Goal: Task Accomplishment & Management: Use online tool/utility

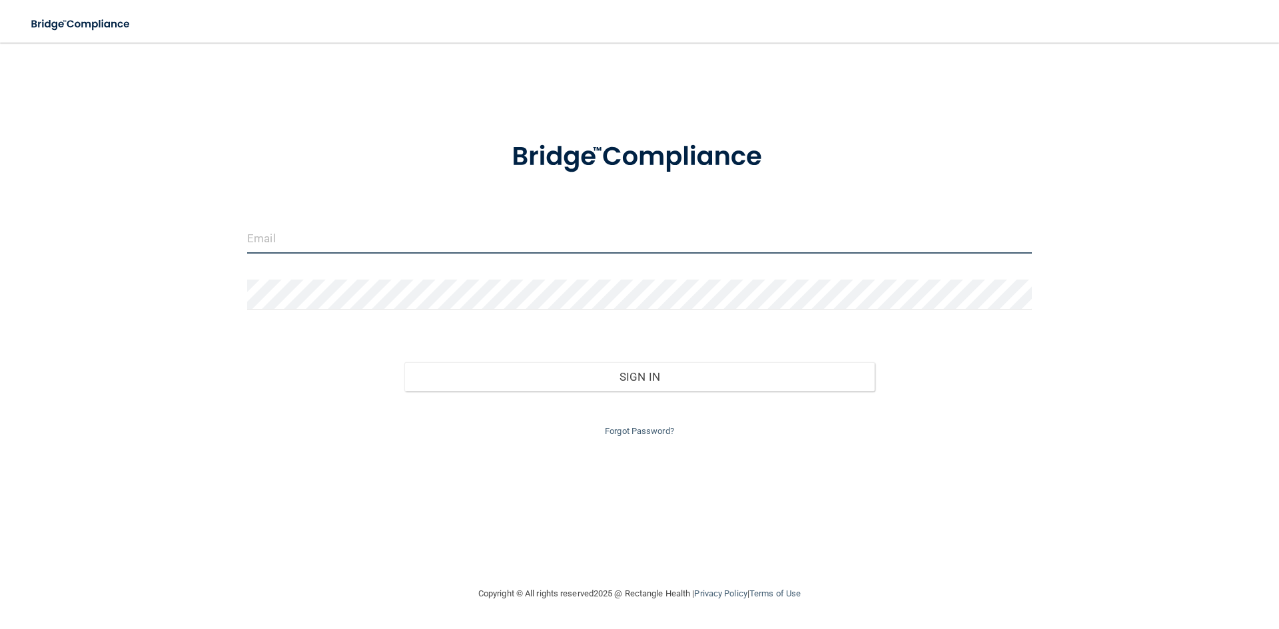
click at [524, 248] on input "email" at bounding box center [639, 239] width 784 height 30
type input "[EMAIL_ADDRESS][DOMAIN_NAME]"
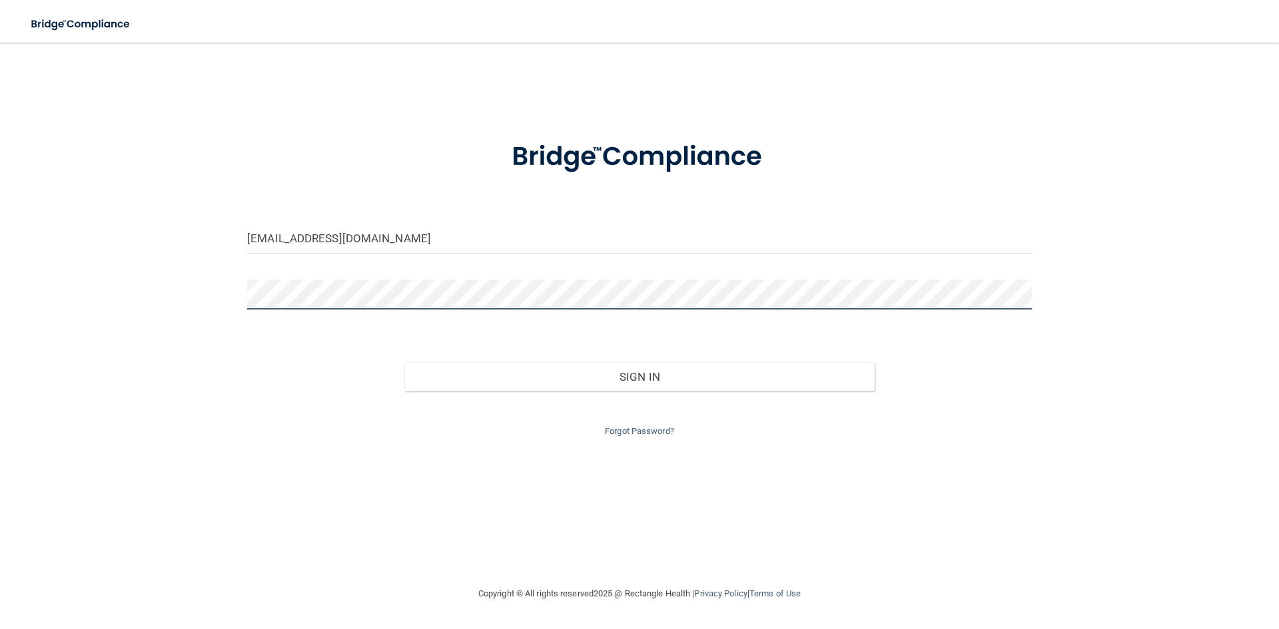
click at [404, 362] on button "Sign In" at bounding box center [639, 376] width 471 height 29
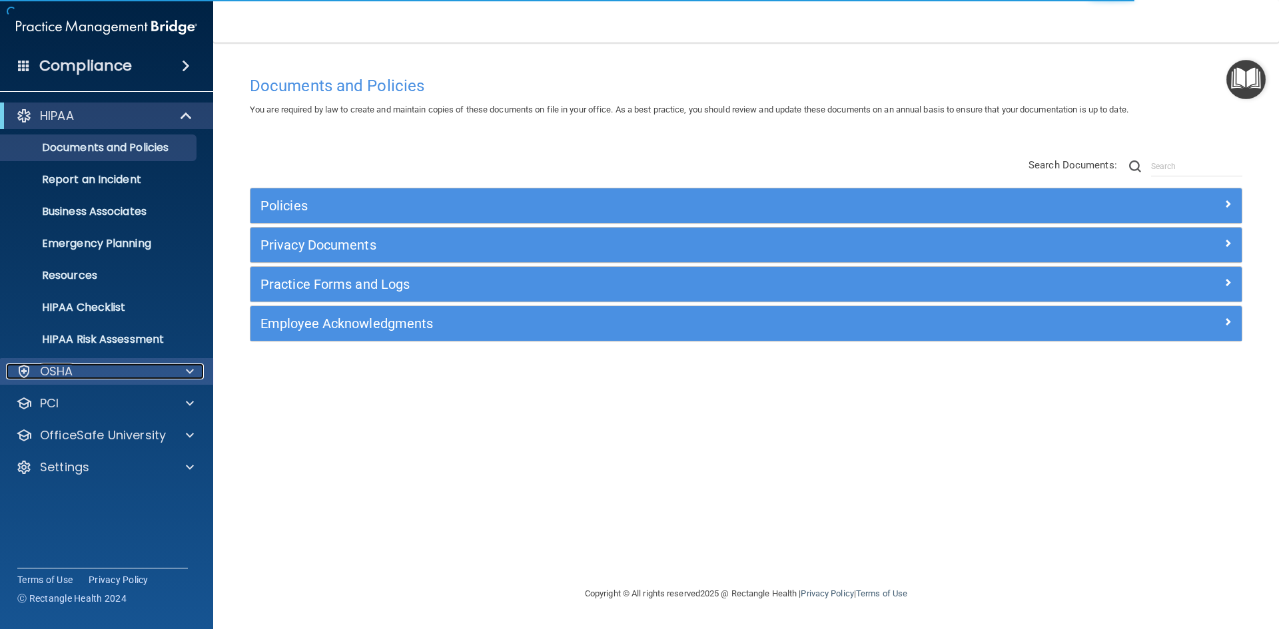
click at [186, 371] on span at bounding box center [190, 372] width 8 height 16
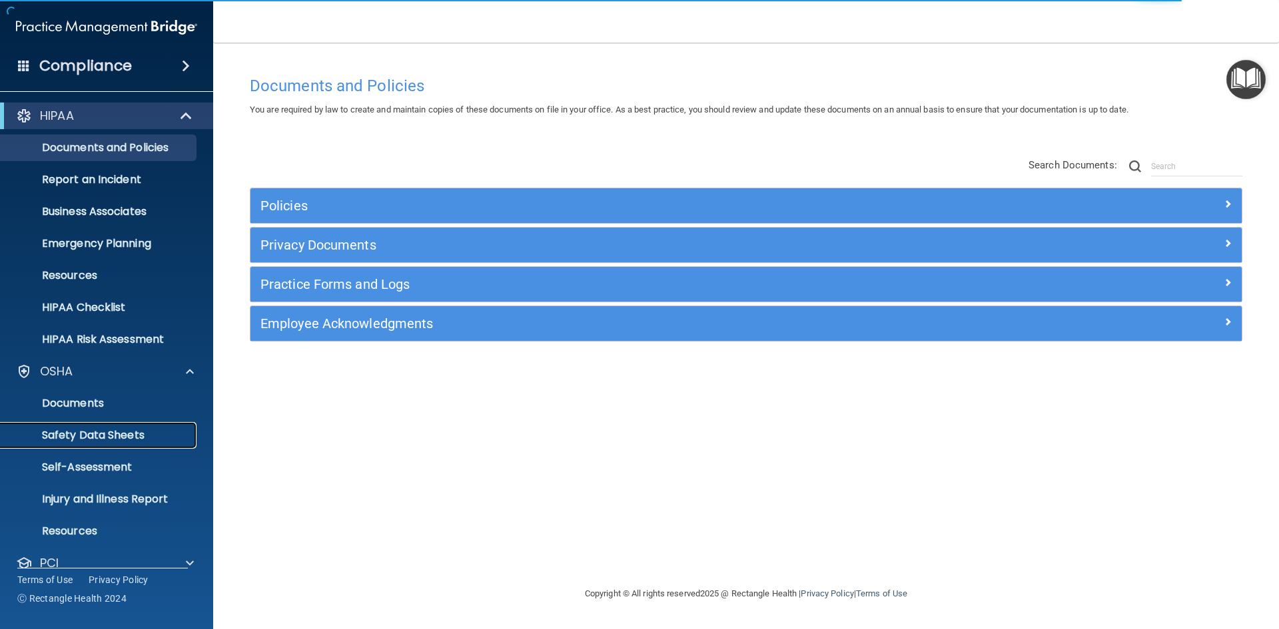
click at [76, 437] on p "Safety Data Sheets" at bounding box center [100, 435] width 182 height 13
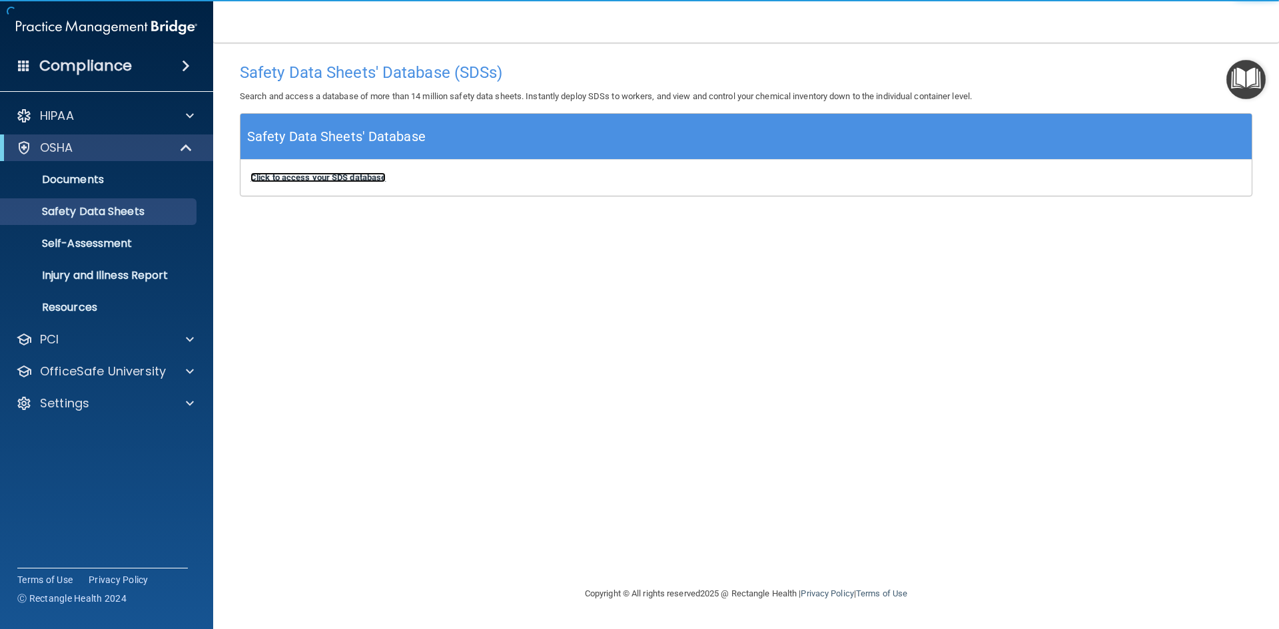
click at [343, 180] on b "Click to access your SDS database" at bounding box center [317, 177] width 135 height 10
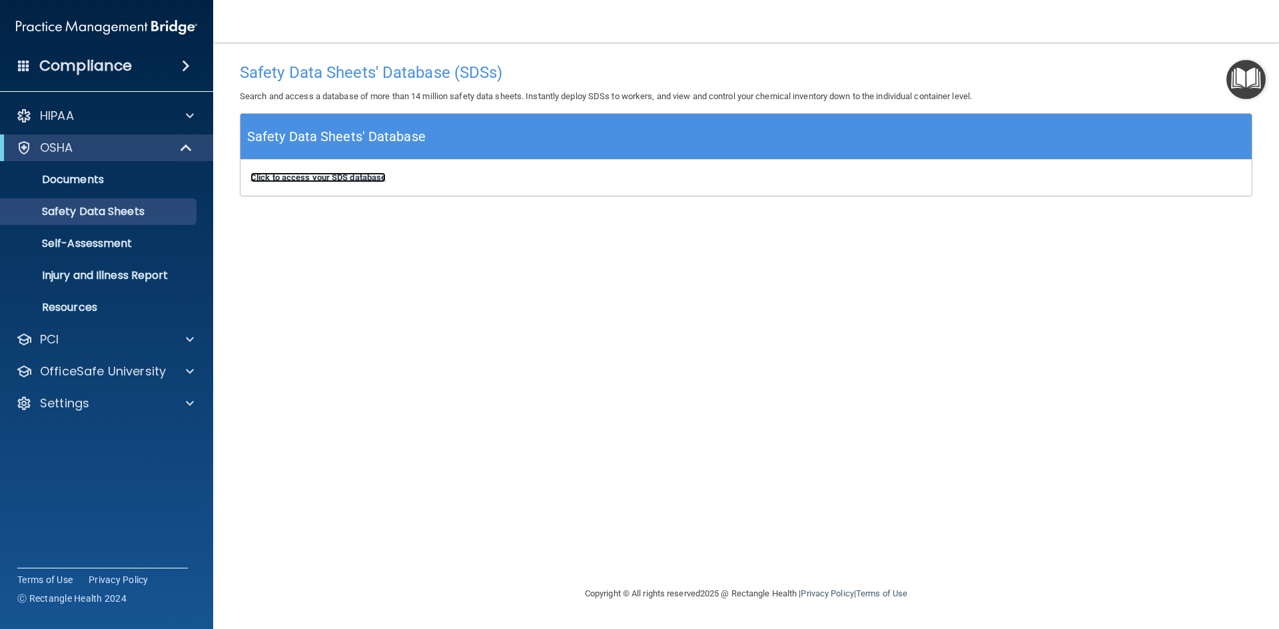
click at [350, 182] on b "Click to access your SDS database" at bounding box center [317, 177] width 135 height 10
